Goal: Check status

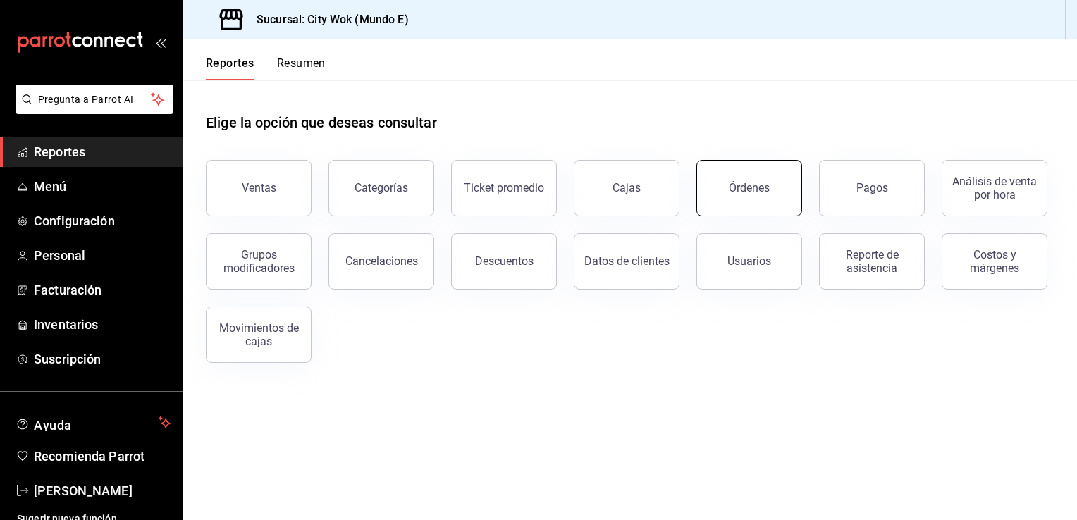
click at [760, 199] on button "Órdenes" at bounding box center [749, 188] width 106 height 56
click at [772, 197] on button "Órdenes" at bounding box center [749, 188] width 106 height 56
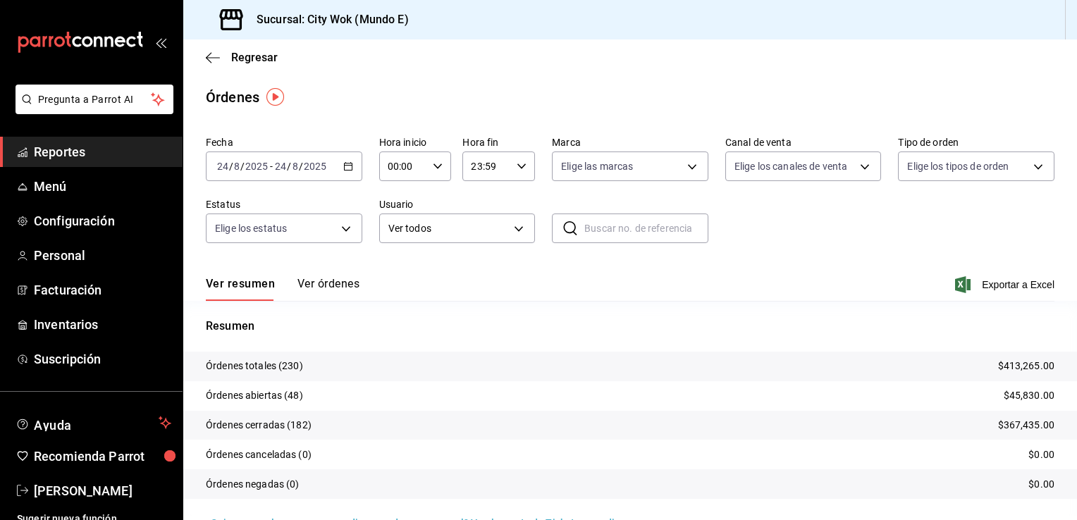
scroll to position [28, 0]
